Goal: Transaction & Acquisition: Purchase product/service

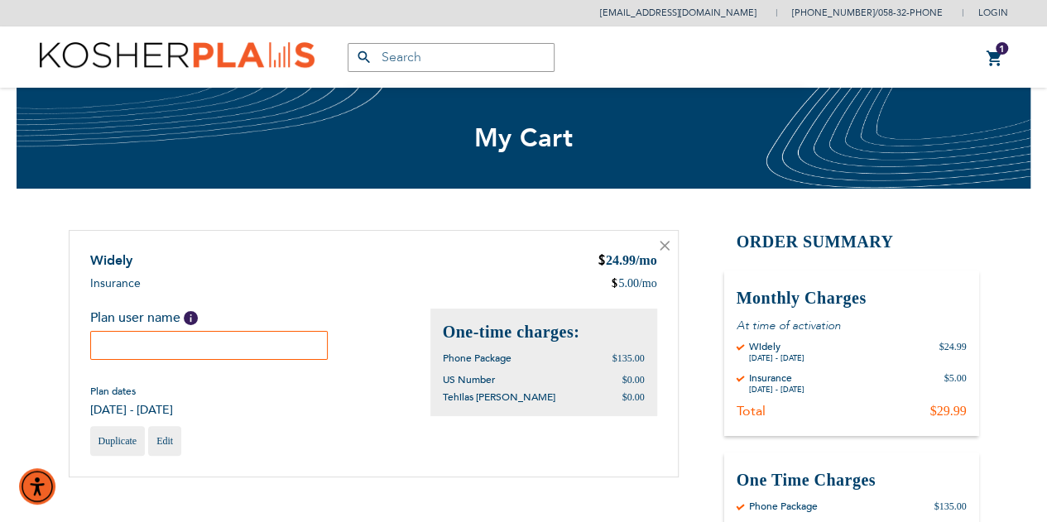
click at [185, 345] on input "text" at bounding box center [209, 345] width 238 height 29
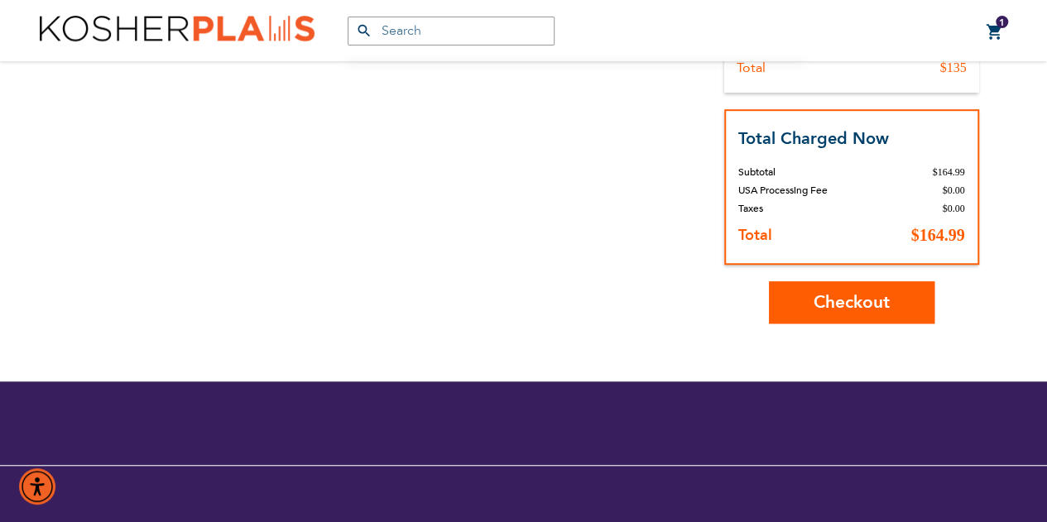
scroll to position [530, 0]
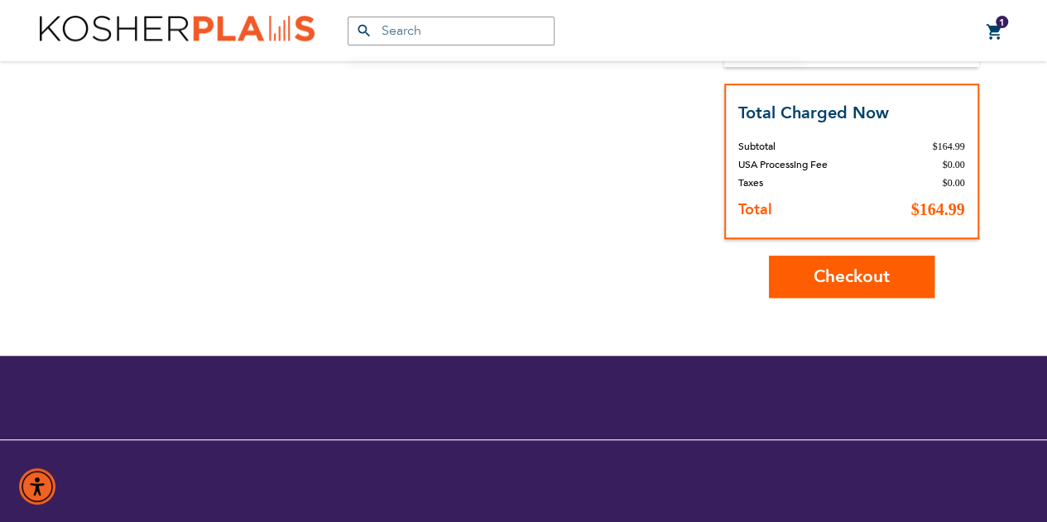
type input "Leba Novick"
click at [815, 280] on span "Checkout" at bounding box center [851, 277] width 76 height 24
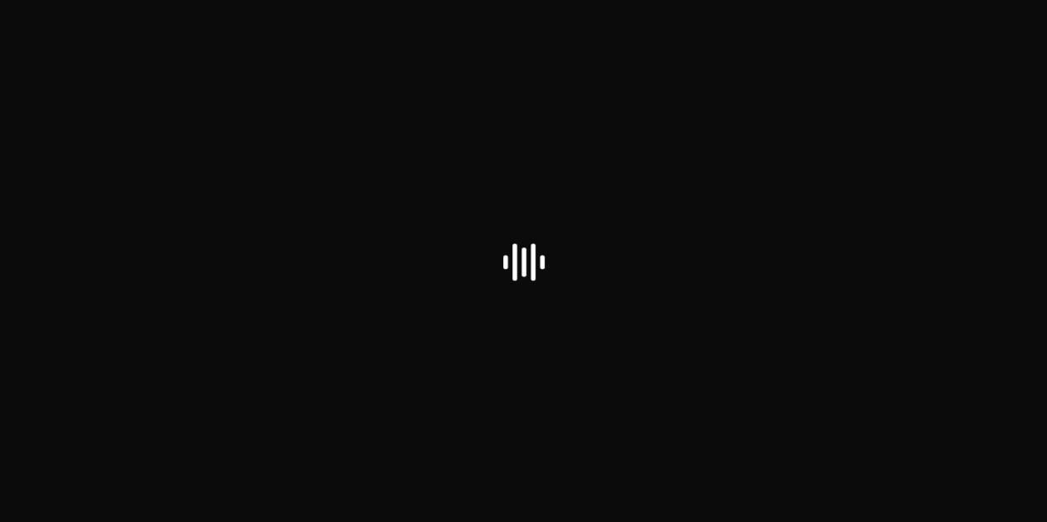
select select "US"
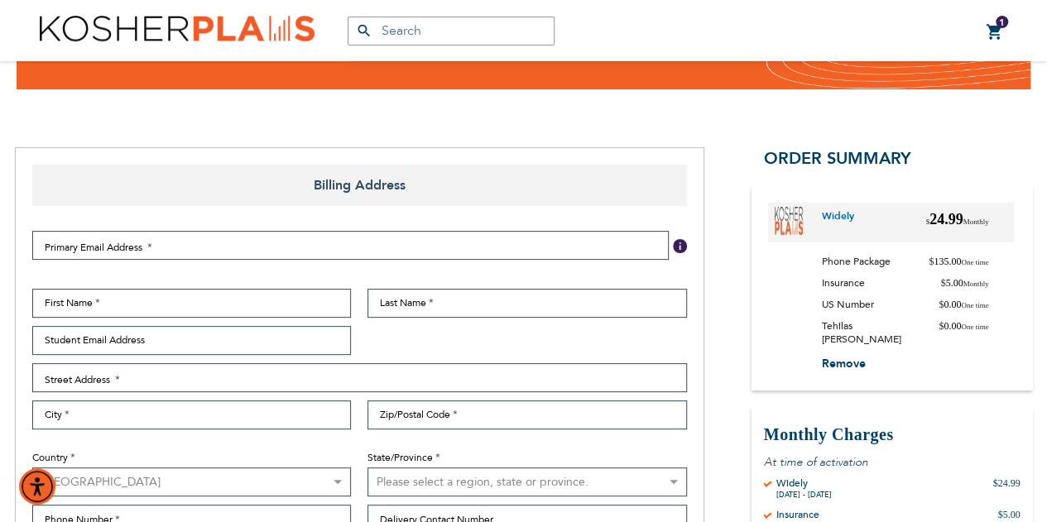
scroll to position [119, 0]
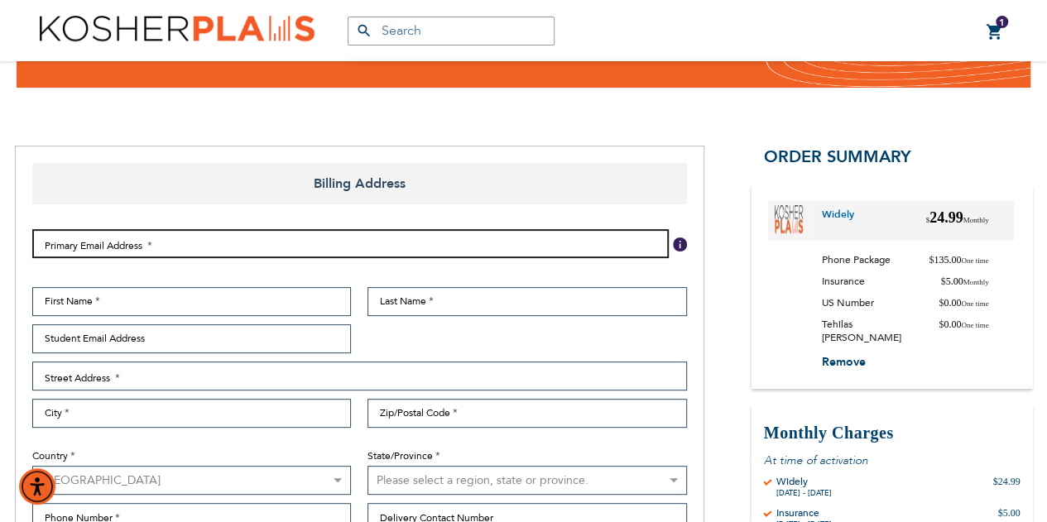
click at [73, 247] on input "Email Address" at bounding box center [350, 243] width 636 height 29
type input "alan.novick@gmail.com"
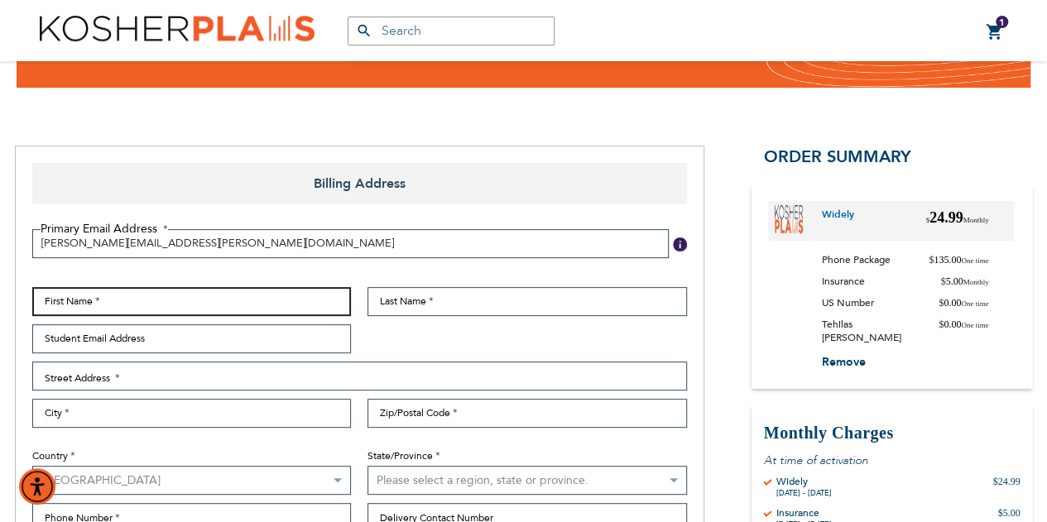
click at [49, 294] on input "First Name" at bounding box center [191, 301] width 319 height 29
type input "Alan"
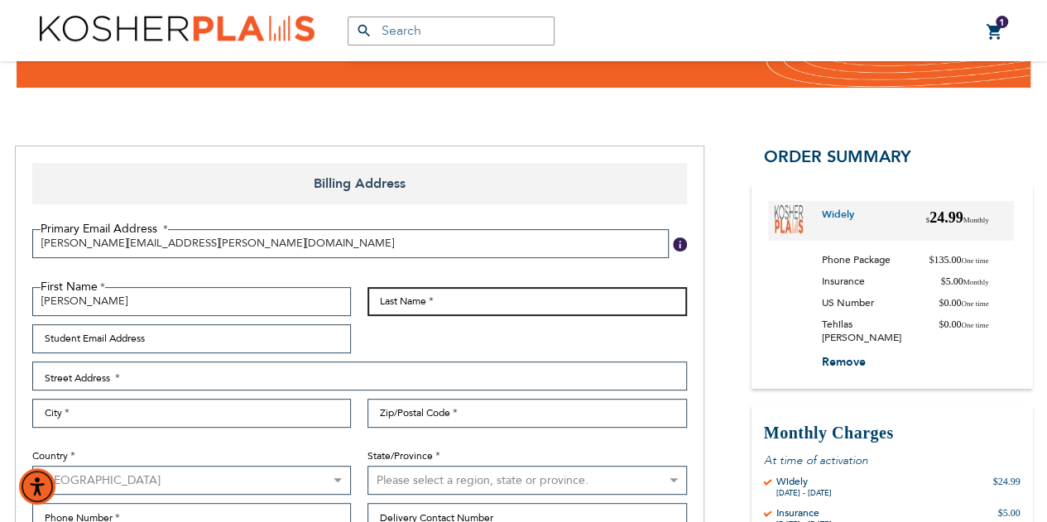
type input "[PERSON_NAME]"
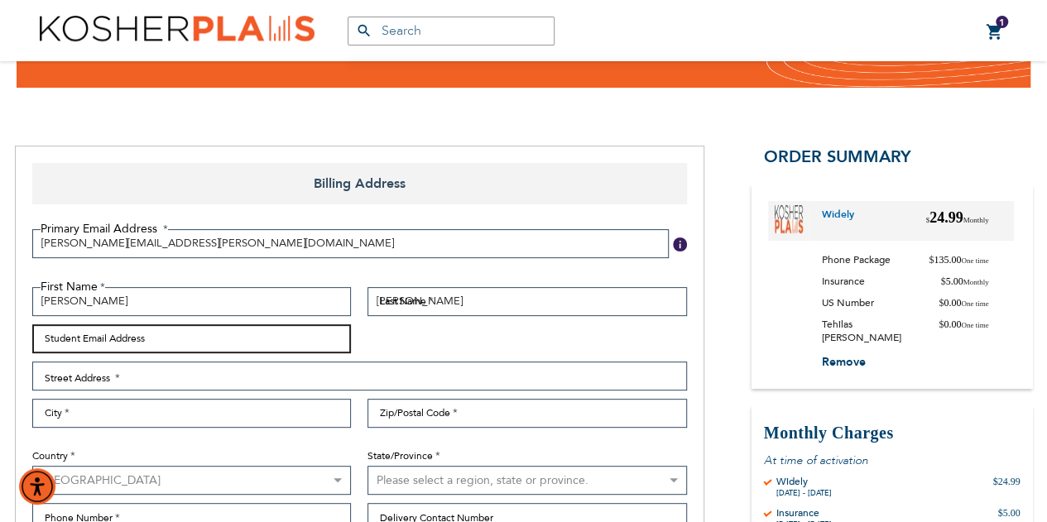
type input "[PERSON_NAME][EMAIL_ADDRESS][PERSON_NAME][DOMAIN_NAME]"
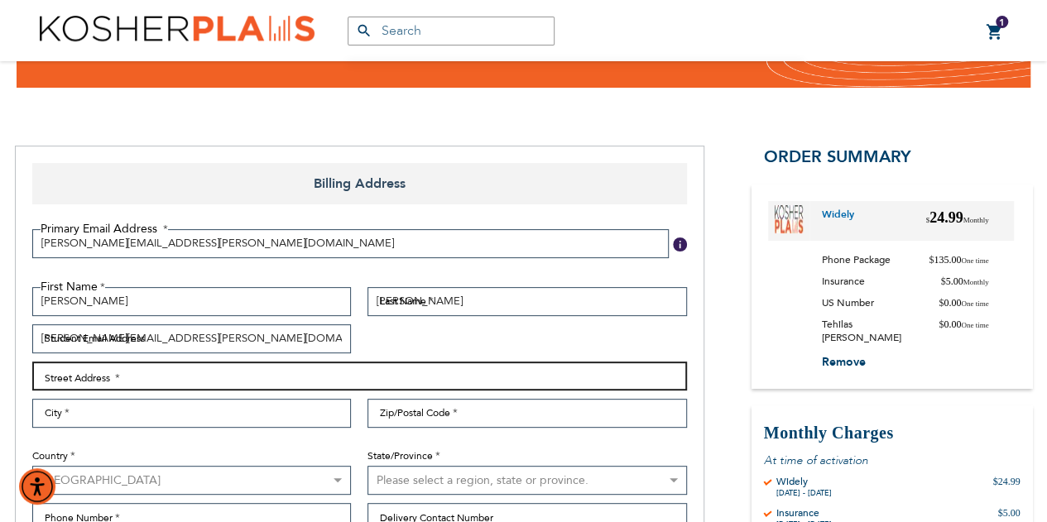
type input "[STREET_ADDRESS]"
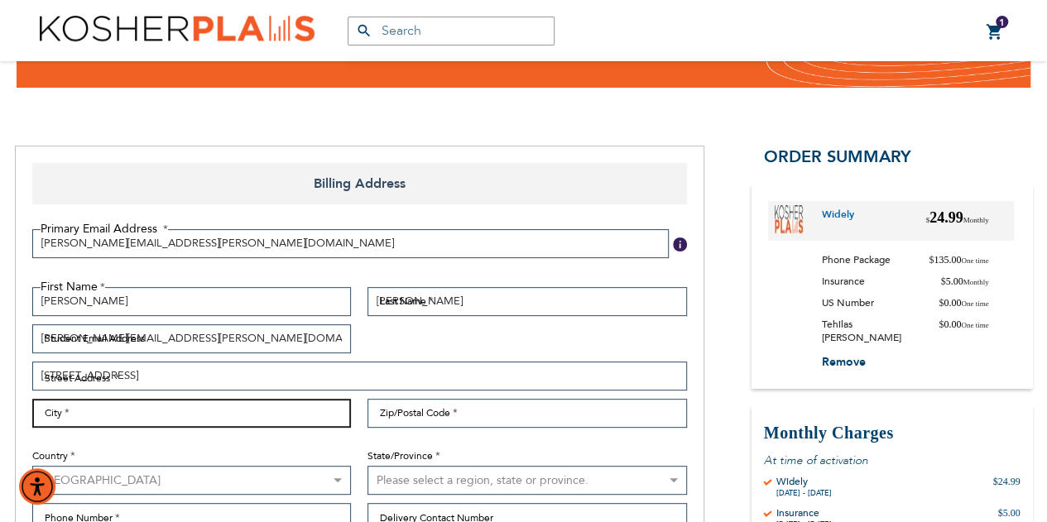
type input "Queens"
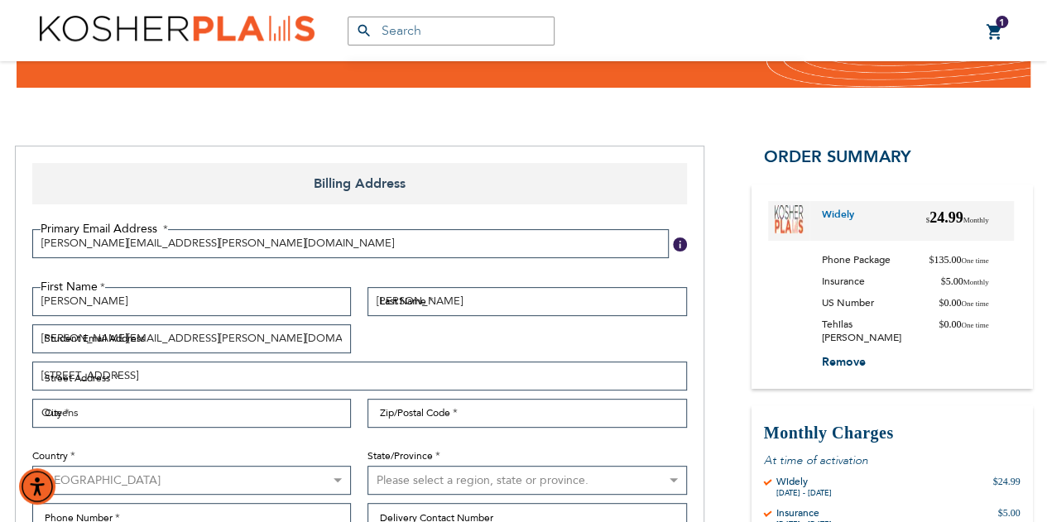
type input "11367"
select select "43"
type input "9176533042"
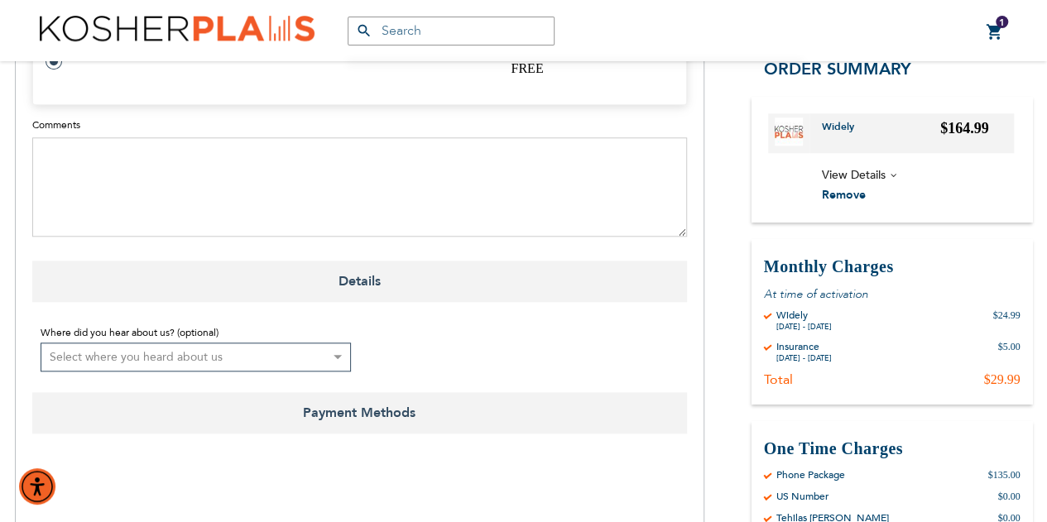
scroll to position [713, 0]
click at [74, 357] on select "Select where you heard about us Existing Customer Friend Other School/Group BP …" at bounding box center [196, 356] width 311 height 29
click at [41, 342] on select "Select where you heard about us Existing Customer Friend Other School/Group BP …" at bounding box center [196, 356] width 311 height 29
click at [50, 362] on select "Select where you heard about us Existing Customer Friend Other School/Group BP …" at bounding box center [196, 356] width 311 height 29
select select "4"
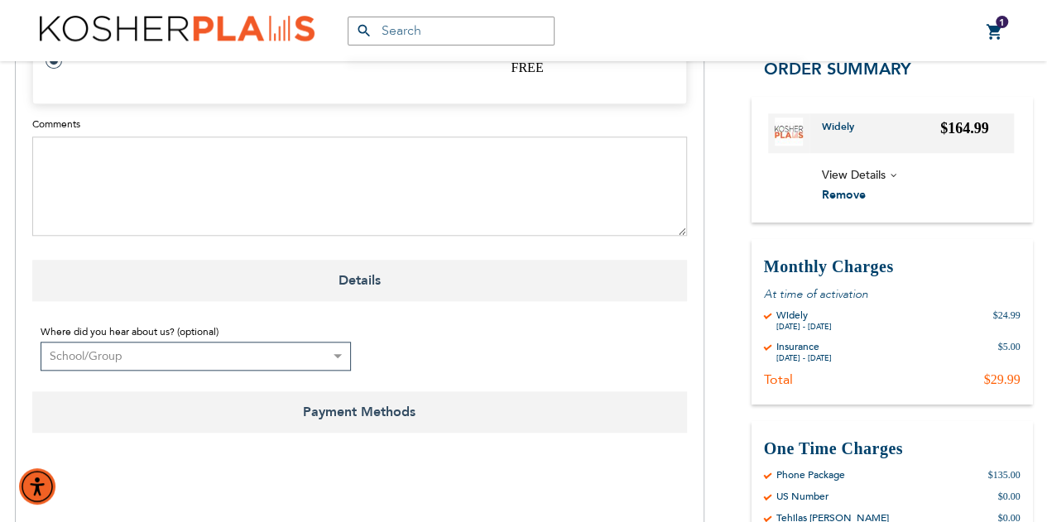
click at [41, 342] on select "Select where you heard about us Existing Customer Friend Other School/Group BP …" at bounding box center [196, 356] width 311 height 29
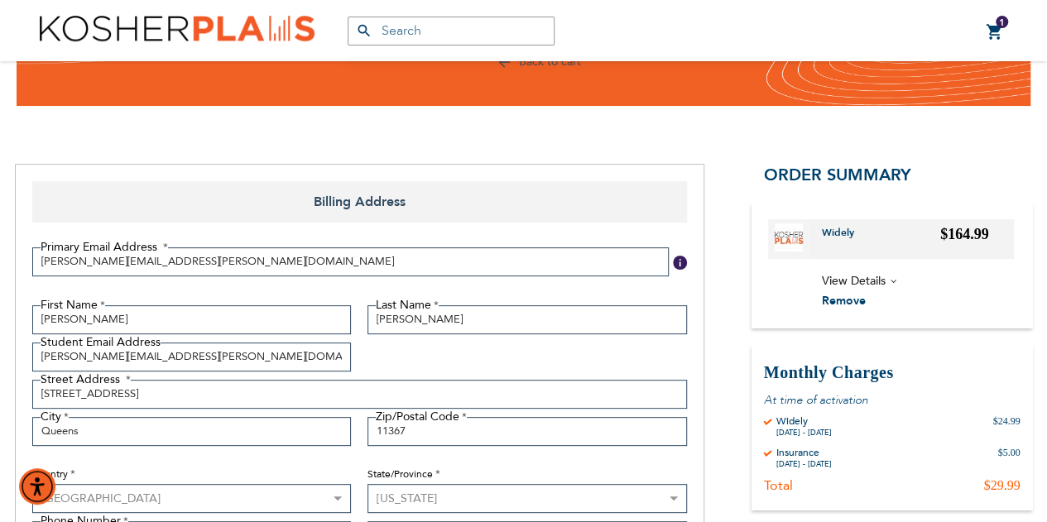
scroll to position [98, 0]
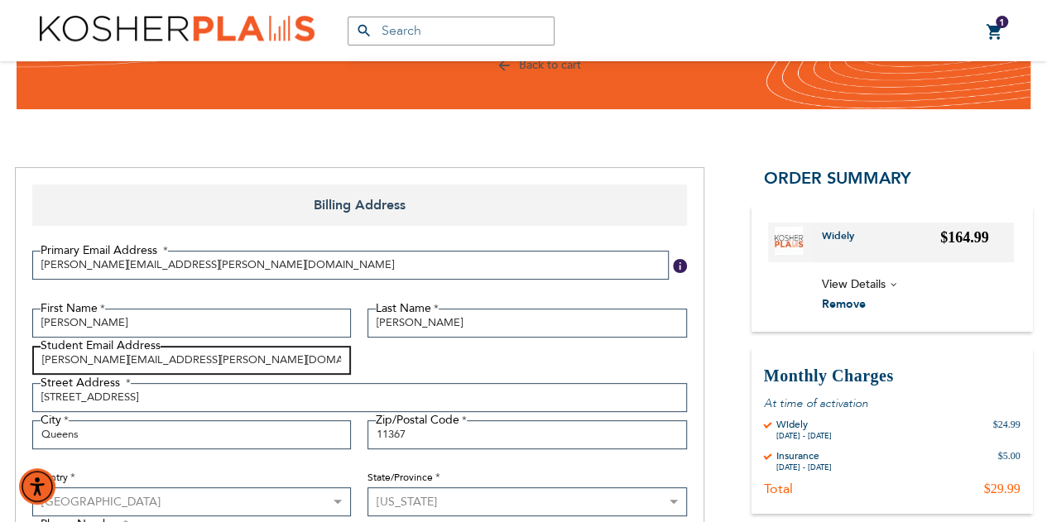
click at [32, 351] on input "[PERSON_NAME][EMAIL_ADDRESS][PERSON_NAME][DOMAIN_NAME]" at bounding box center [191, 360] width 319 height 29
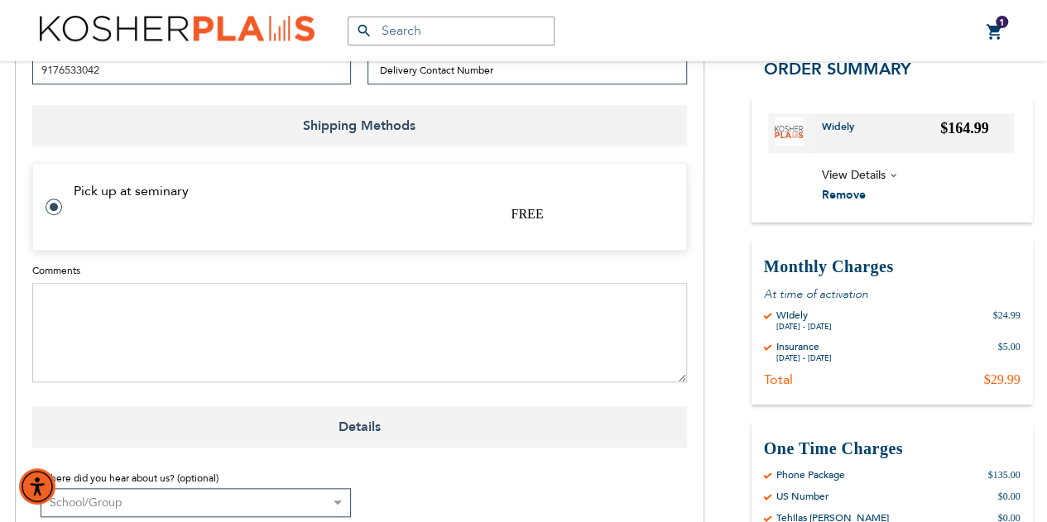
scroll to position [958, 0]
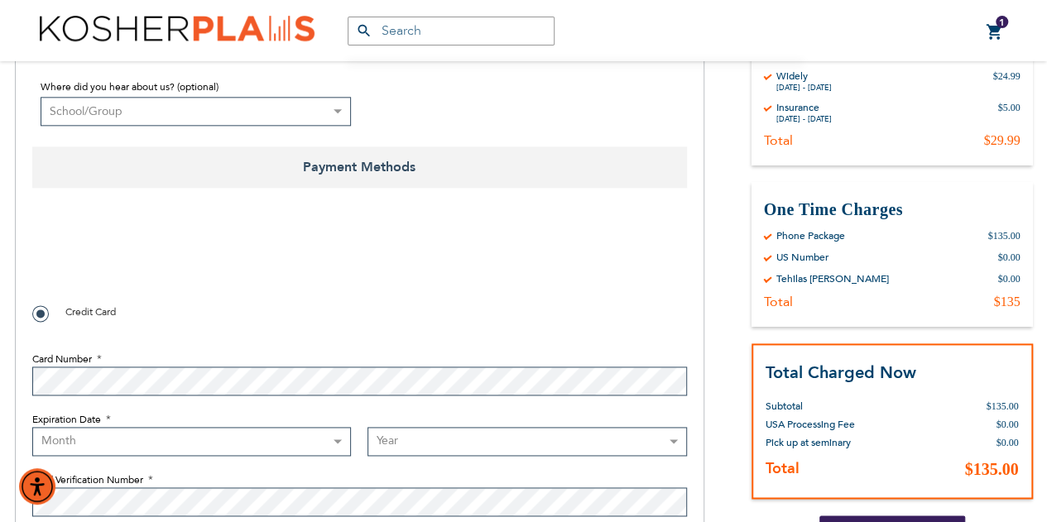
checkbox input "true"
click at [66, 448] on select "Month [DATE] - [DATE] - [DATE] - [DATE] - [DATE] - [DATE] - [DATE] - [DATE] - […" at bounding box center [191, 441] width 319 height 29
select select "1"
click at [32, 427] on select "Month [DATE] - [DATE] - [DATE] - [DATE] - [DATE] - [DATE] - [DATE] - [DATE] - […" at bounding box center [191, 441] width 319 height 29
click at [390, 435] on select "Year [DATE] 2026 2027 2028 2029 2030 2031 2032 2033 2034 2035 2036 2037 2038 20…" at bounding box center [526, 441] width 319 height 29
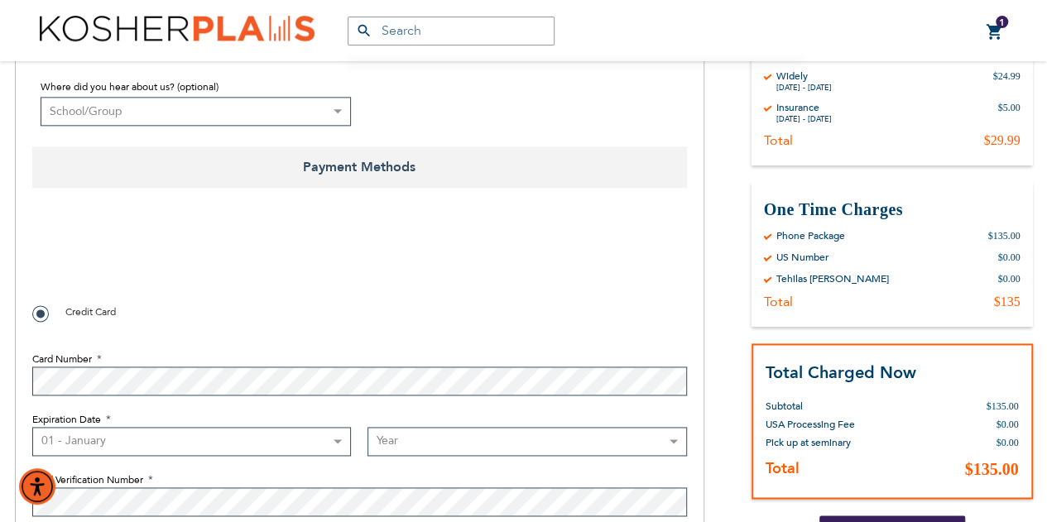
select select "2028"
click at [367, 427] on select "Year [DATE] 2026 2027 2028 2029 2030 2031 2032 2033 2034 2035 2036 2037 2038 20…" at bounding box center [526, 441] width 319 height 29
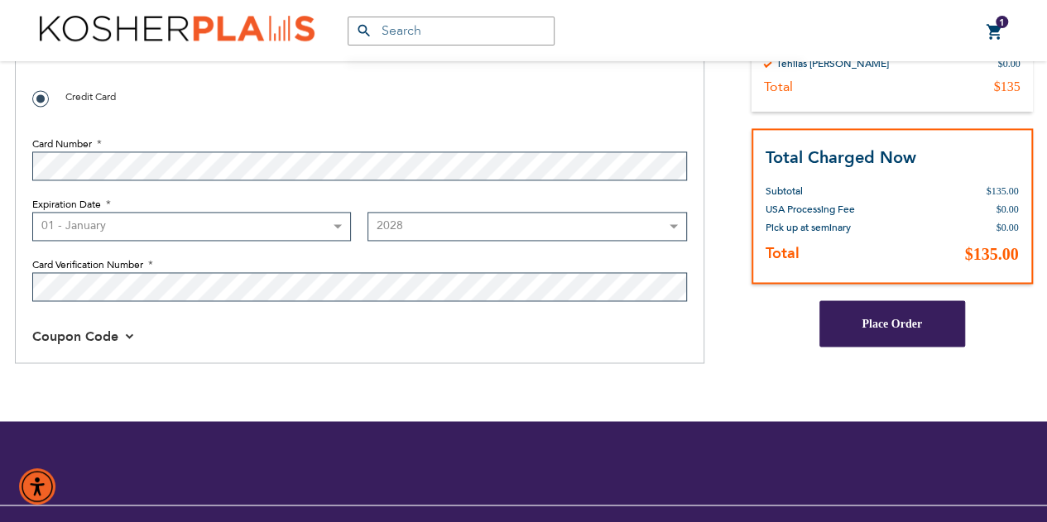
scroll to position [1176, 0]
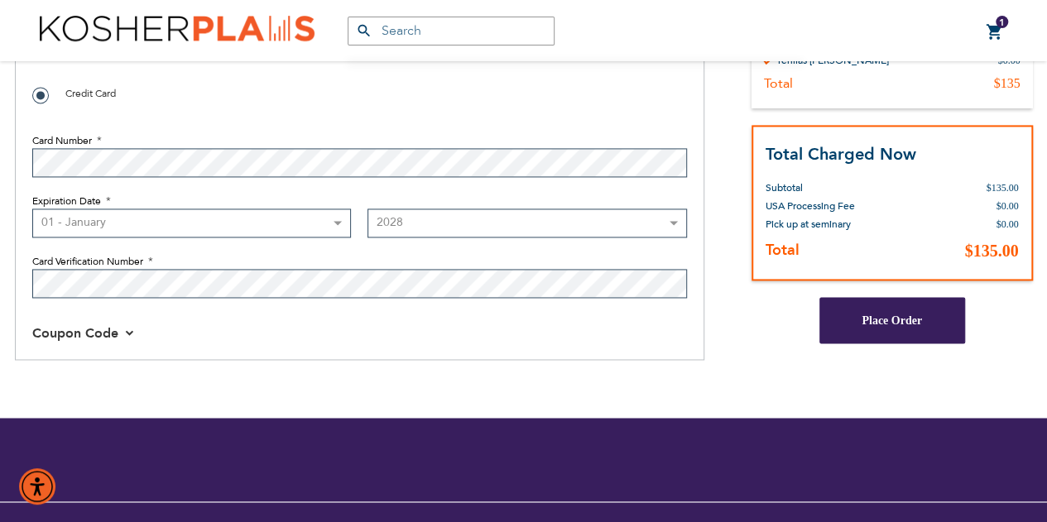
click at [914, 323] on span "Place Order" at bounding box center [891, 320] width 60 height 12
click at [872, 314] on span "Place Order" at bounding box center [891, 320] width 60 height 12
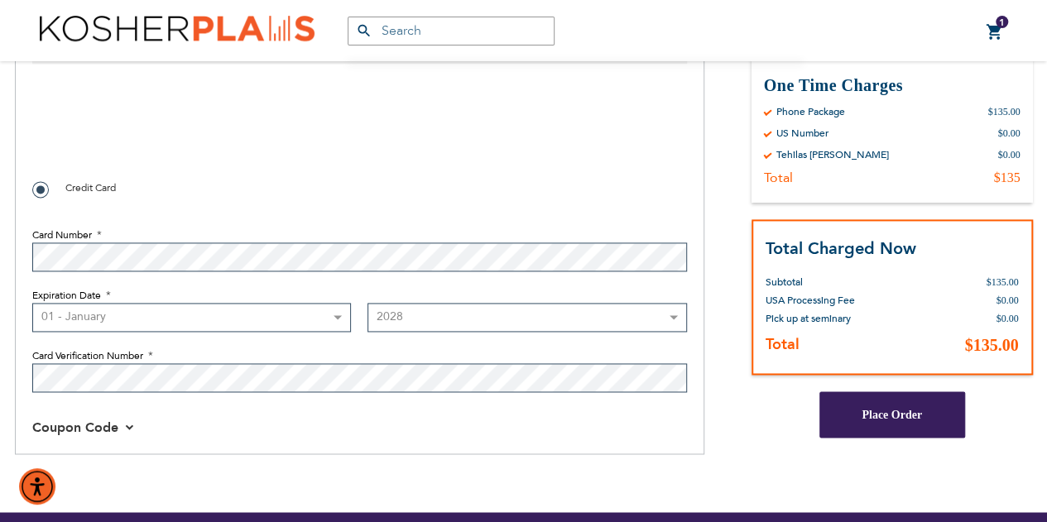
scroll to position [1104, 0]
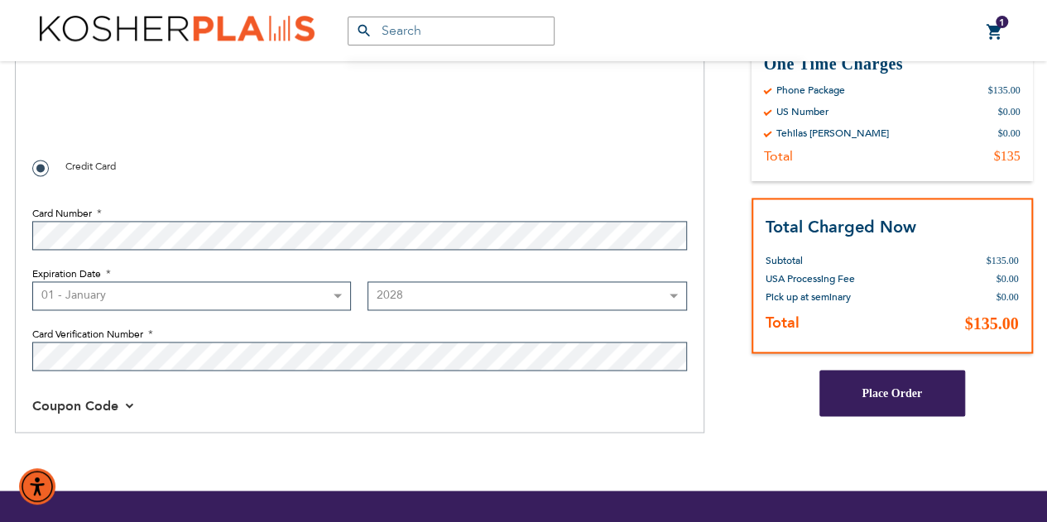
drag, startPoint x: 859, startPoint y: 396, endPoint x: 847, endPoint y: 386, distance: 15.8
click at [847, 386] on button "Place Order" at bounding box center [892, 393] width 146 height 46
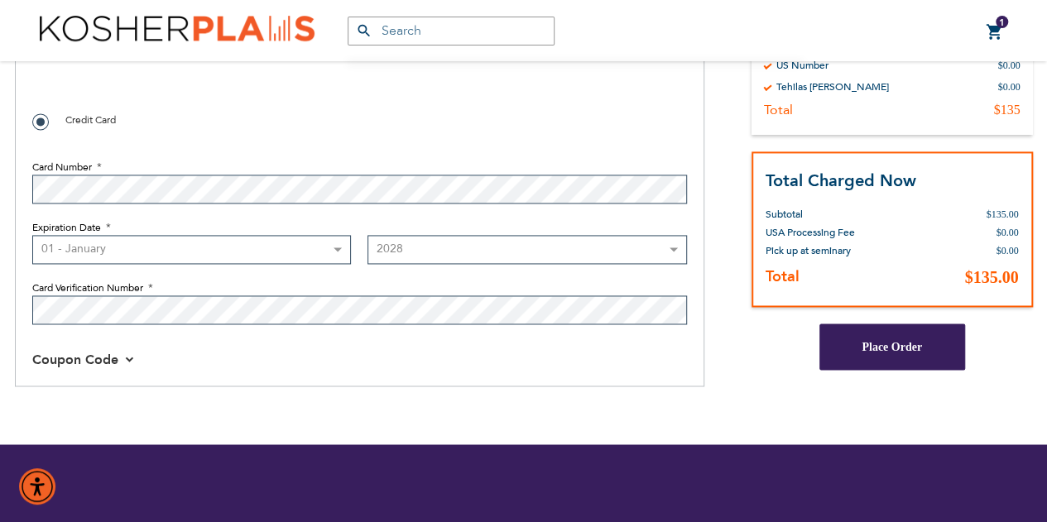
scroll to position [1152, 0]
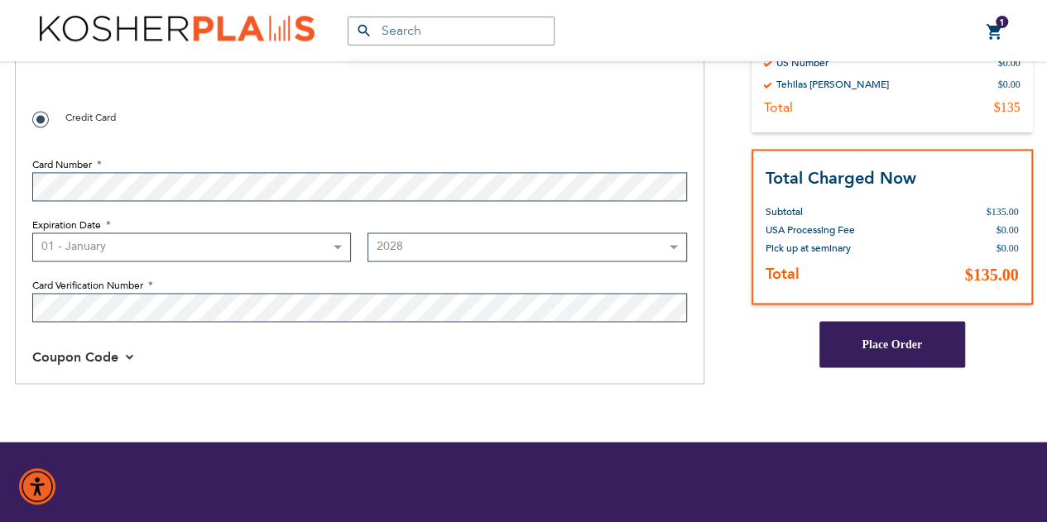
click at [900, 346] on span "Place Order" at bounding box center [891, 344] width 60 height 12
click at [963, 243] on td "$0.00" at bounding box center [956, 248] width 124 height 18
click at [1015, 362] on div "Place Order" at bounding box center [891, 344] width 281 height 46
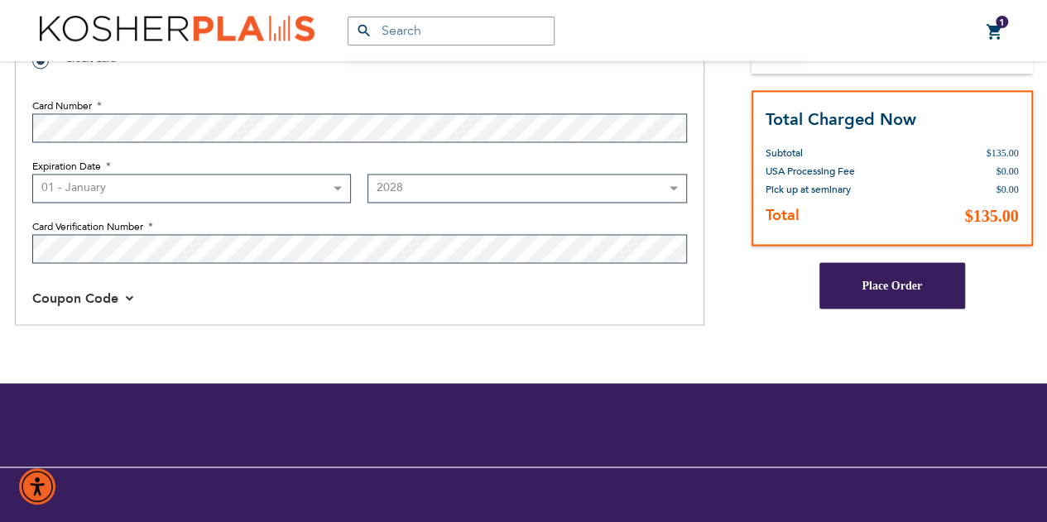
scroll to position [1239, 0]
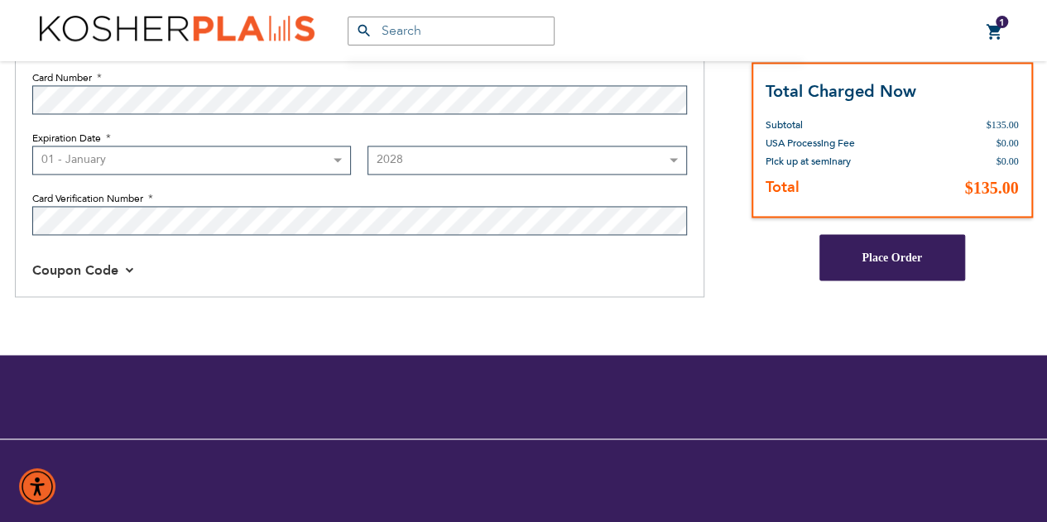
click at [121, 275] on span "Coupon Code" at bounding box center [83, 270] width 103 height 18
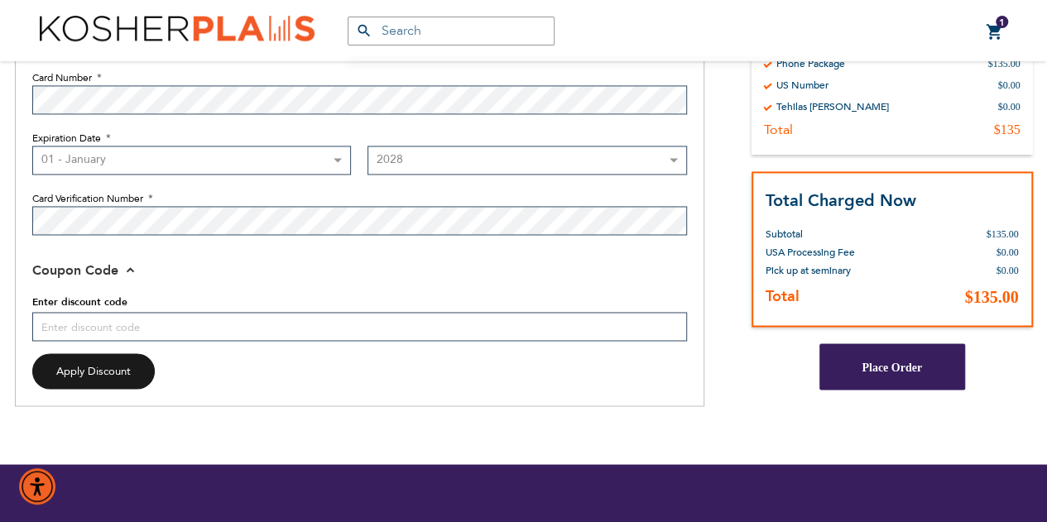
click at [879, 352] on button "Place Order" at bounding box center [892, 366] width 146 height 46
click at [881, 244] on th "USA Processing Fee" at bounding box center [829, 252] width 129 height 18
click at [878, 357] on button "Place Order" at bounding box center [892, 366] width 146 height 46
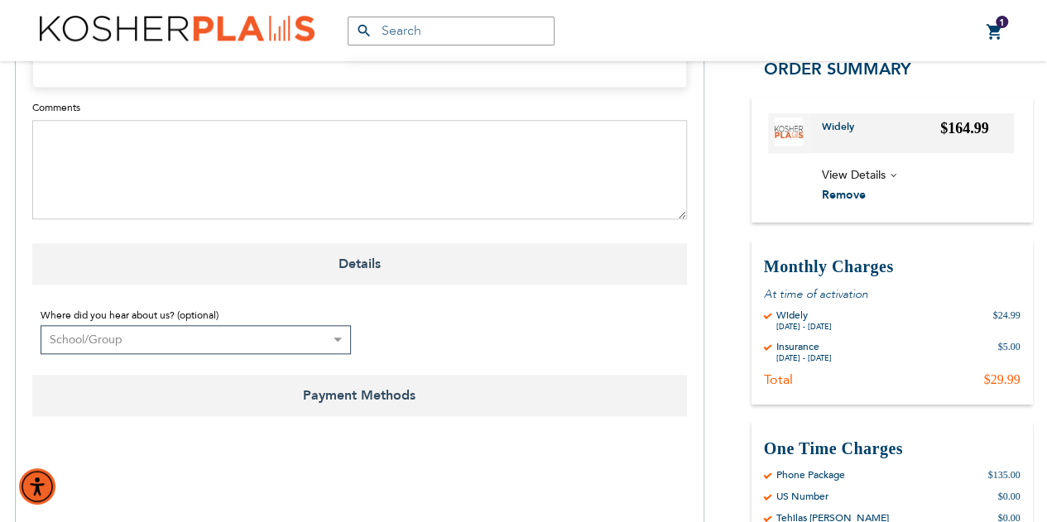
scroll to position [754, 0]
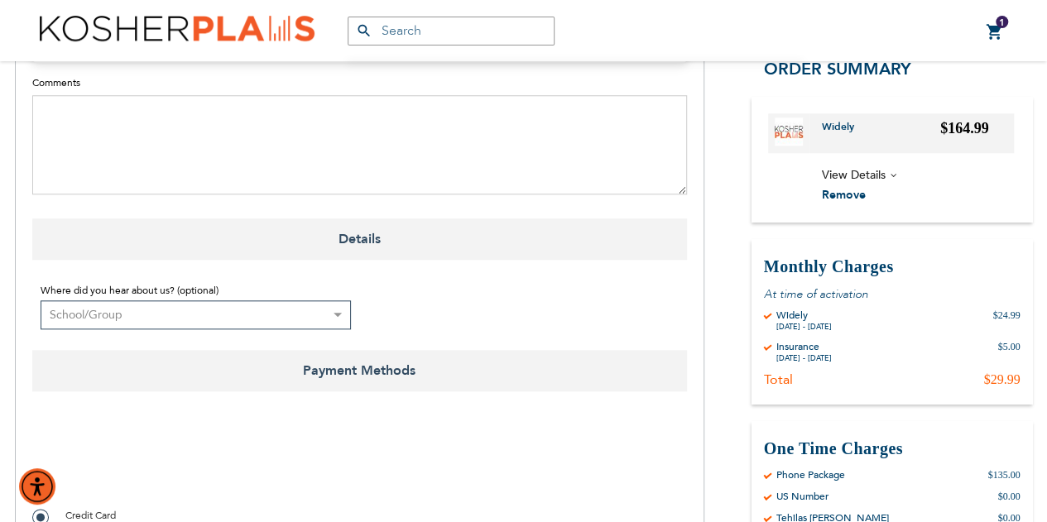
click at [322, 317] on select "Select where you heard about us Existing Customer Friend Other School/Group BP …" at bounding box center [196, 314] width 311 height 29
click at [58, 459] on span "Accessibility Menu" at bounding box center [37, 486] width 58 height 58
click at [58, 462] on span "Accessibility Menu" at bounding box center [37, 486] width 58 height 58
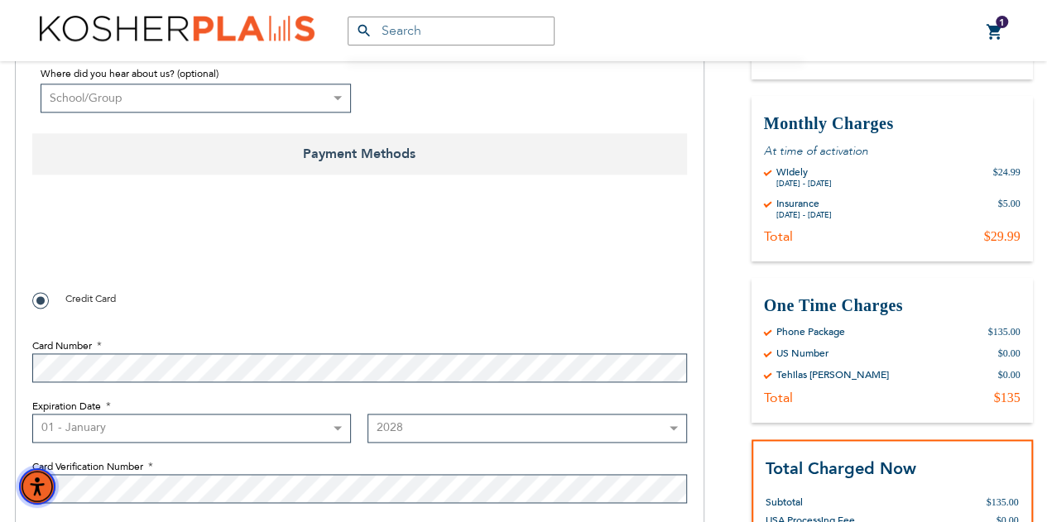
scroll to position [1000, 0]
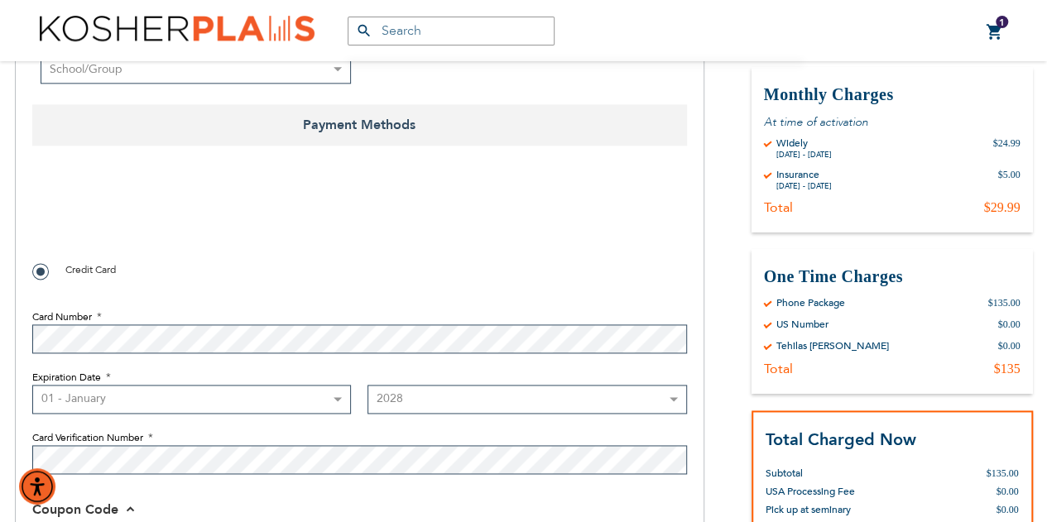
checkbox input "true"
click at [368, 365] on fieldset "Card Number Expiration Date Month 01 - January 02 - February 03 - March 04 - Ap…" at bounding box center [359, 387] width 654 height 189
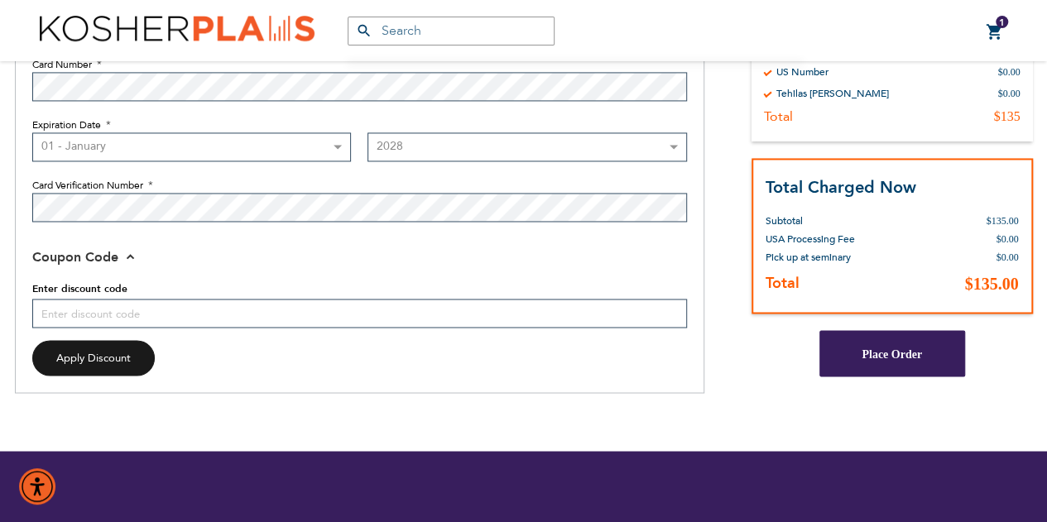
scroll to position [1276, 0]
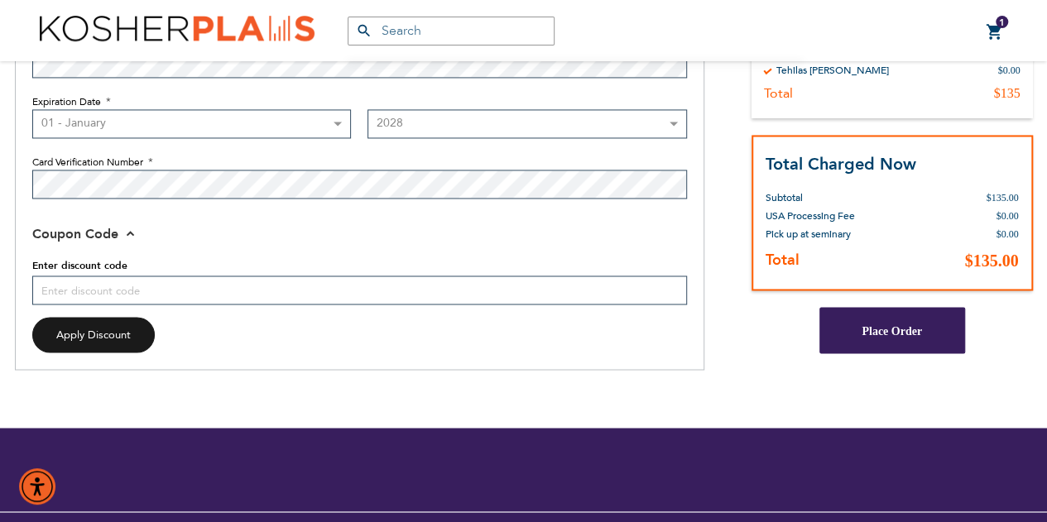
click at [899, 322] on button "Place Order" at bounding box center [892, 330] width 146 height 46
click at [911, 251] on td "$135.00" at bounding box center [956, 257] width 124 height 29
click at [897, 315] on button "Place Order" at bounding box center [892, 330] width 146 height 46
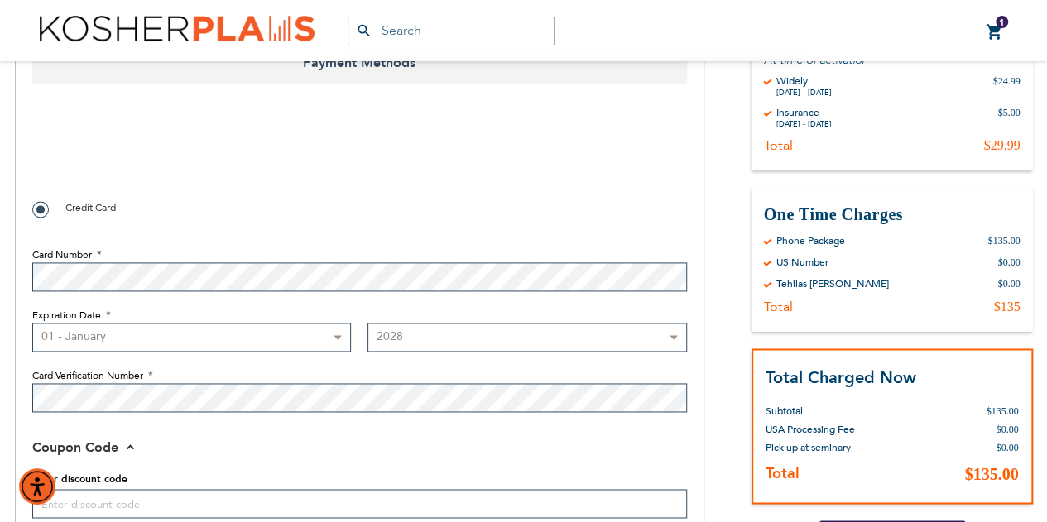
scroll to position [1061, 0]
click at [1001, 26] on span "1" at bounding box center [1002, 22] width 6 height 13
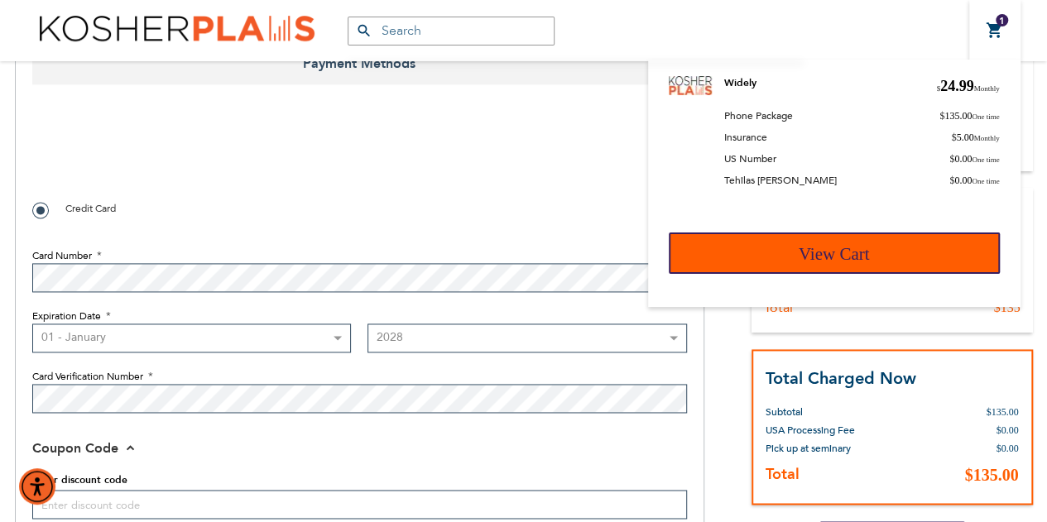
click at [893, 253] on link "View Cart" at bounding box center [833, 252] width 331 height 41
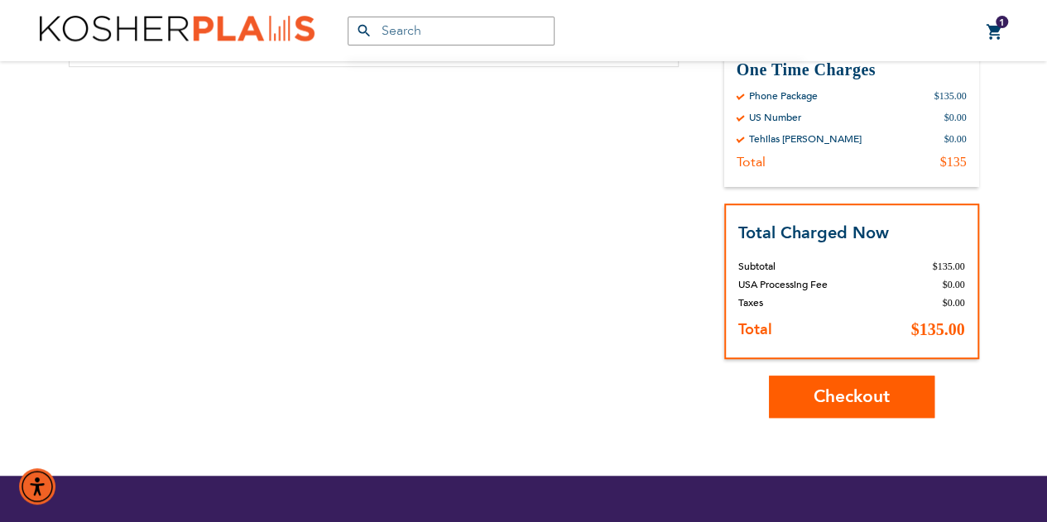
scroll to position [410, 0]
click at [882, 397] on span "Checkout" at bounding box center [851, 397] width 76 height 24
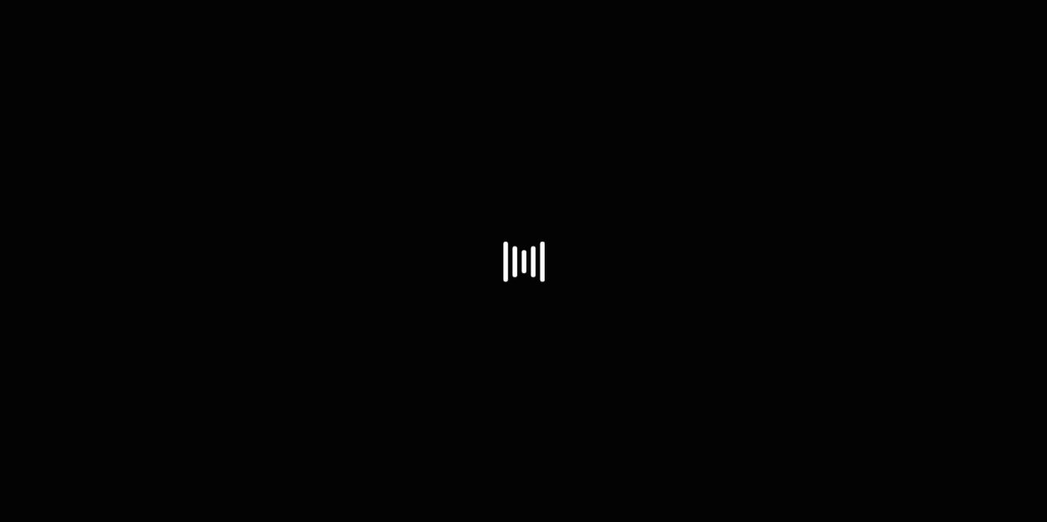
select select "US"
select select "43"
select select "US"
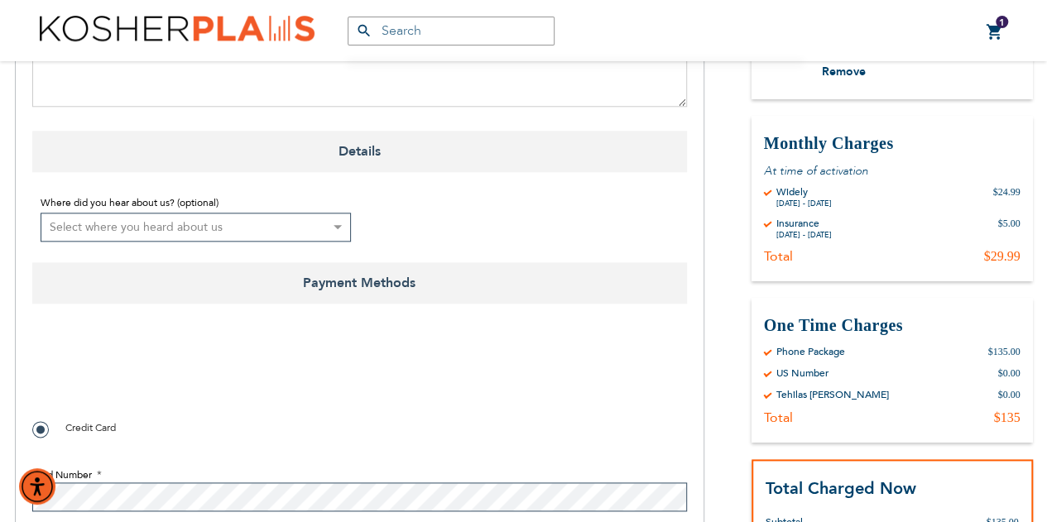
scroll to position [843, 0]
checkbox input "true"
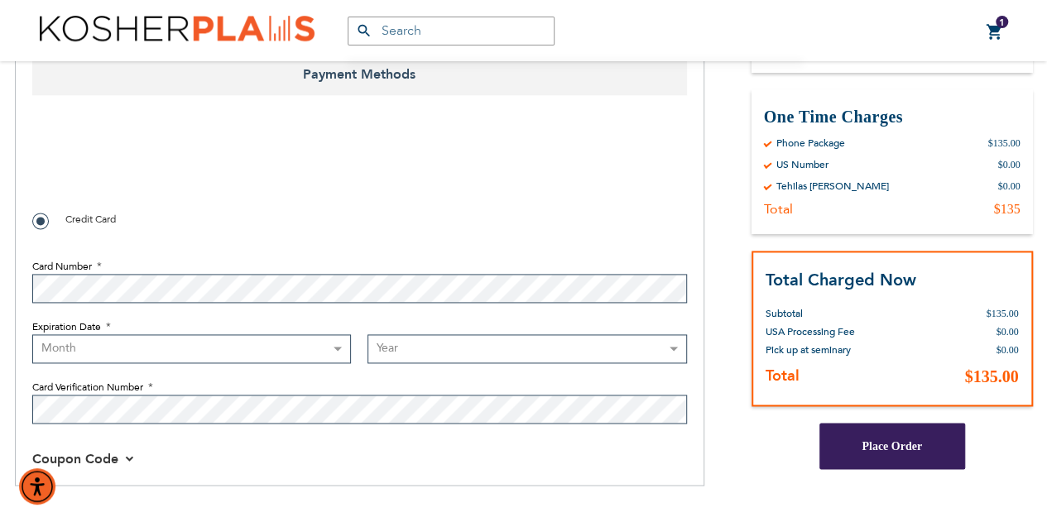
scroll to position [1051, 0]
click at [63, 351] on select "Month [DATE] - [DATE] - [DATE] - [DATE] - [DATE] - [DATE] - [DATE] - [DATE] - […" at bounding box center [191, 348] width 319 height 29
select select "6"
click at [32, 334] on select "Month [DATE] - [DATE] - [DATE] - [DATE] - [DATE] - [DATE] - [DATE] - [DATE] - […" at bounding box center [191, 348] width 319 height 29
click at [402, 341] on select "Year [DATE] 2026 2027 2028 2029 2030 2031 2032 2033 2034 2035 2036 2037 2038 20…" at bounding box center [526, 348] width 319 height 29
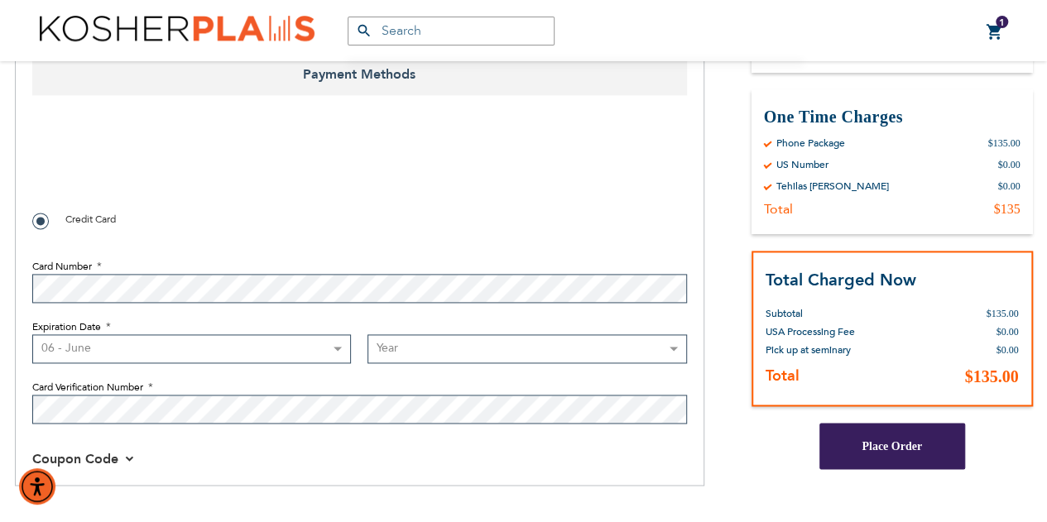
select select "2027"
click at [367, 334] on select "Year [DATE] 2026 2027 2028 2029 2030 2031 2032 2033 2034 2035 2036 2037 2038 20…" at bounding box center [526, 348] width 319 height 29
click at [178, 460] on div "Coupon Code" at bounding box center [359, 458] width 654 height 20
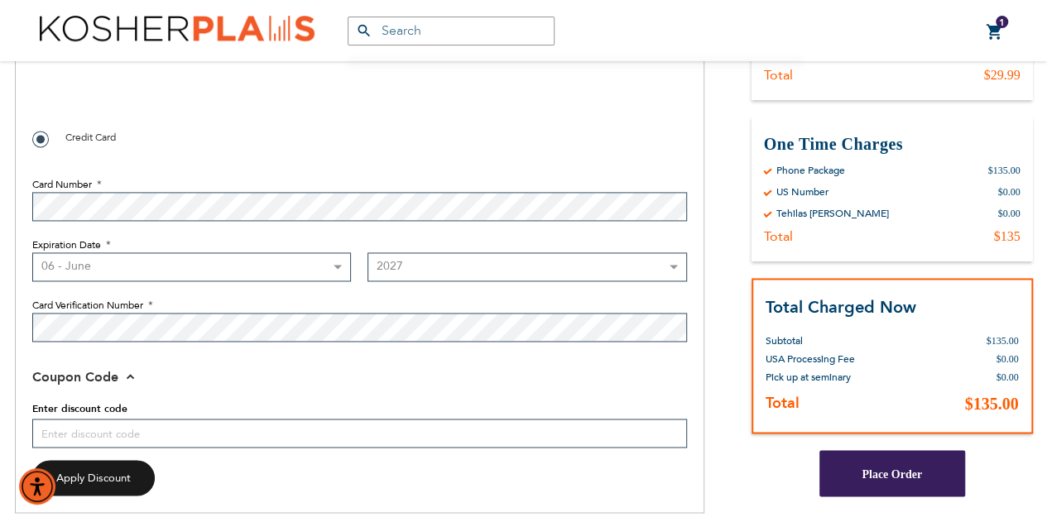
scroll to position [1135, 0]
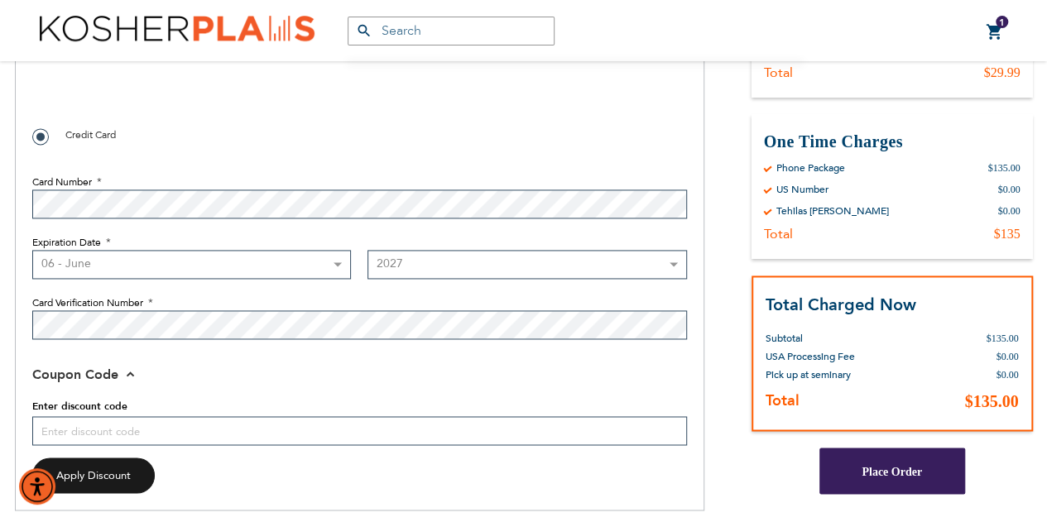
click at [889, 473] on span "Place Order" at bounding box center [891, 471] width 60 height 12
